Goal: Task Accomplishment & Management: Manage account settings

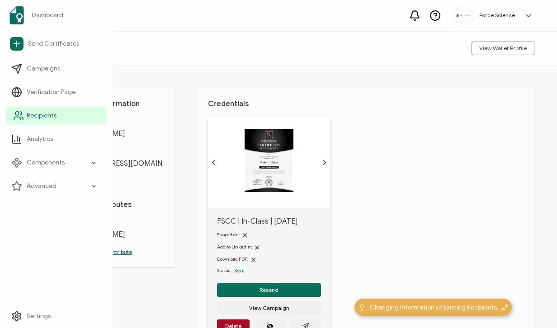
click at [19, 113] on icon at bounding box center [18, 115] width 11 height 11
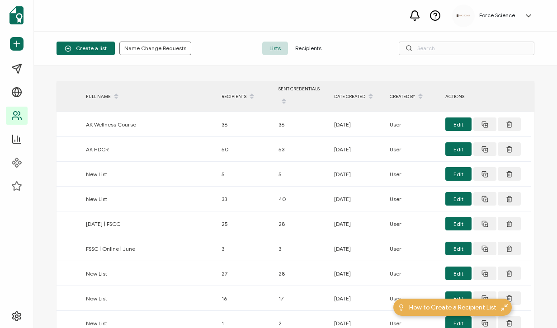
click at [302, 50] on span "Recipients" at bounding box center [308, 49] width 41 height 14
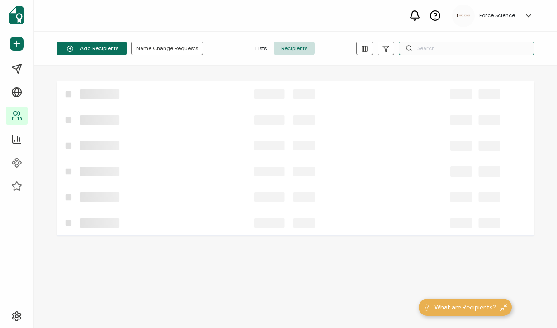
click at [431, 50] on input "text" at bounding box center [466, 49] width 136 height 14
paste input "[EMAIL_ADDRESS][DOMAIN_NAME]"
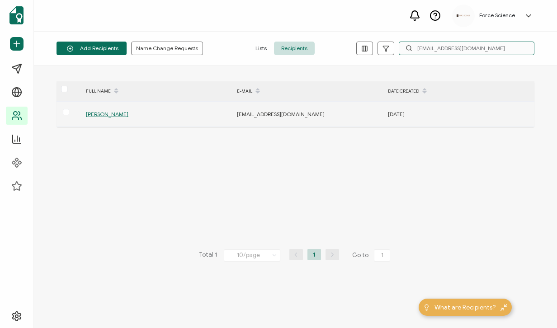
type input "[EMAIL_ADDRESS][DOMAIN_NAME]"
click at [102, 112] on span "[PERSON_NAME]" at bounding box center [107, 114] width 42 height 7
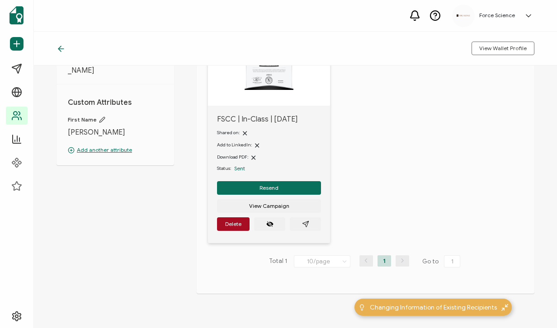
scroll to position [109, 0]
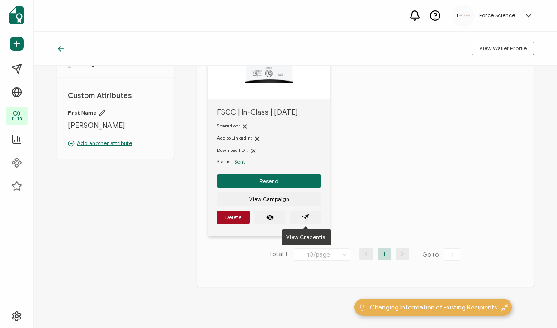
click at [308, 209] on div "Resend View Campaign [GEOGRAPHIC_DATA]" at bounding box center [269, 199] width 104 height 50
click at [308, 217] on icon "paper plane outline" at bounding box center [305, 217] width 7 height 7
